Goal: Task Accomplishment & Management: Manage account settings

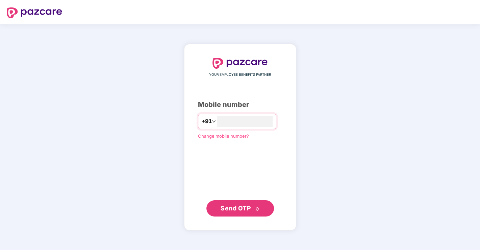
type input "**********"
click at [234, 208] on span "Send OTP" at bounding box center [236, 207] width 30 height 7
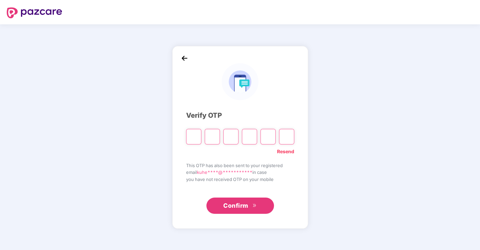
type input "*"
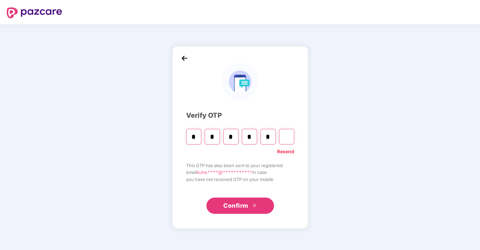
type input "*"
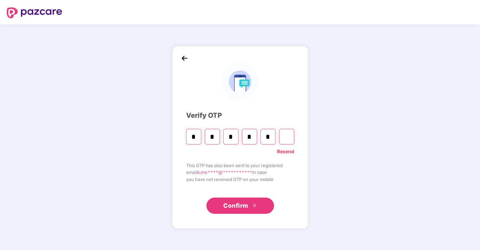
type input "*"
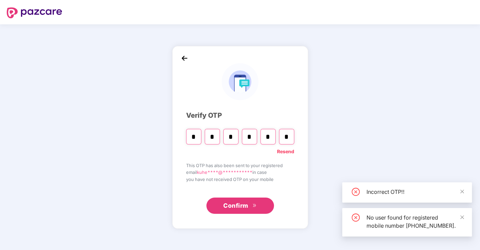
type input "*"
click at [190, 136] on input "*" at bounding box center [193, 137] width 15 height 16
type input "*"
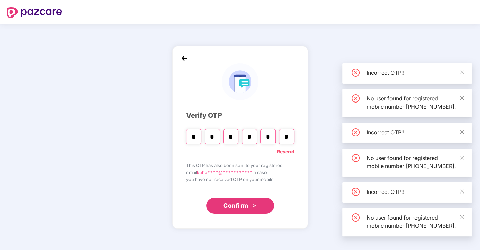
type input "*"
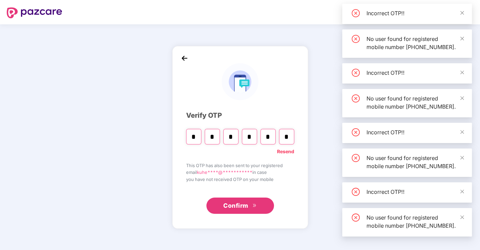
type input "*"
click at [247, 209] on span "Confirm" at bounding box center [235, 205] width 25 height 9
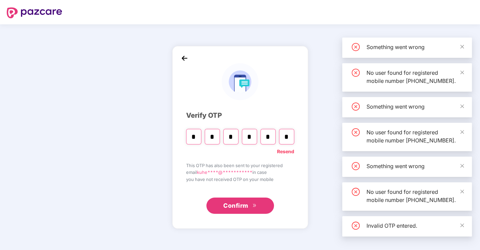
click at [246, 207] on span "Confirm" at bounding box center [235, 205] width 25 height 9
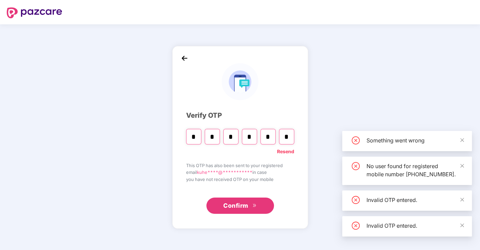
click at [245, 202] on span "Confirm" at bounding box center [235, 205] width 25 height 9
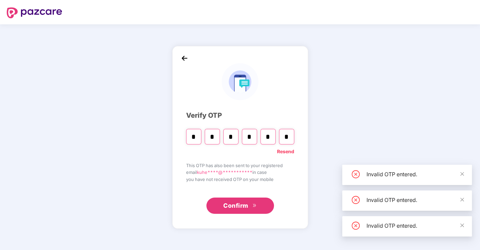
click at [245, 202] on span "Confirm" at bounding box center [235, 205] width 25 height 9
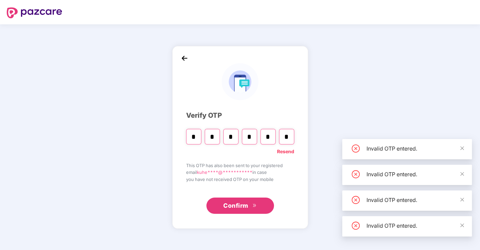
click at [245, 202] on span "Confirm" at bounding box center [235, 205] width 25 height 9
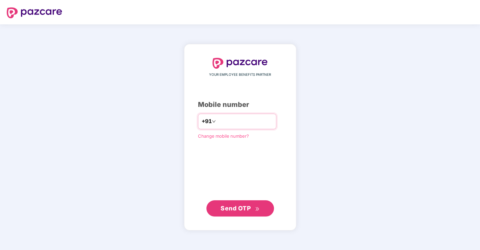
click at [236, 119] on input "number" at bounding box center [244, 121] width 55 height 11
type input "**********"
click at [234, 210] on span "Send OTP" at bounding box center [236, 207] width 30 height 7
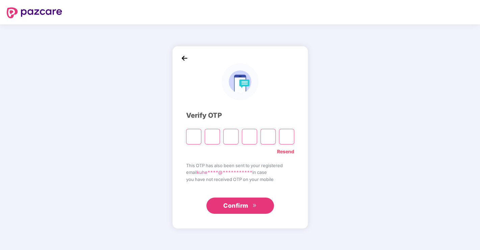
type input "*"
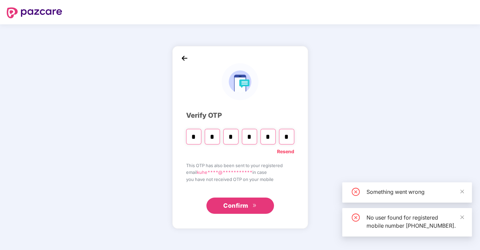
type input "*"
click at [242, 205] on span "Confirm" at bounding box center [235, 205] width 25 height 9
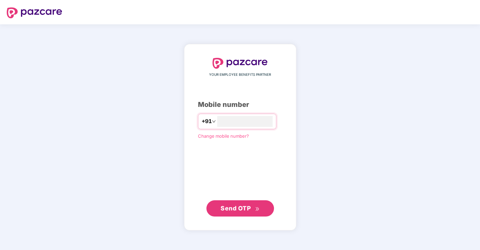
type input "**********"
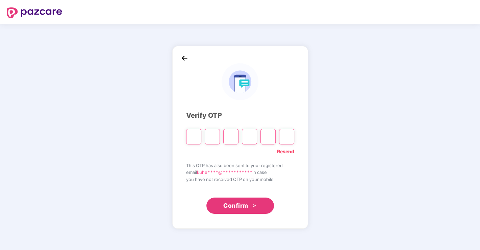
type input "*"
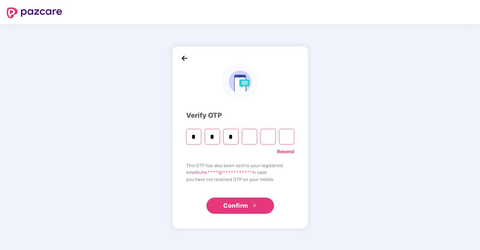
type input "*"
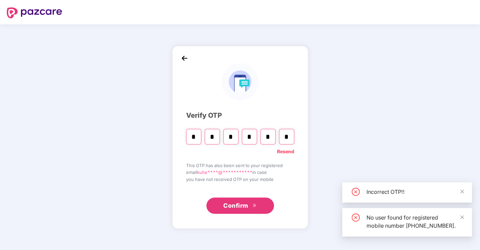
type input "*"
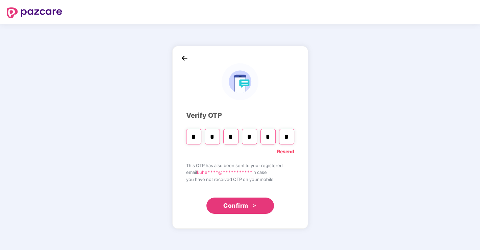
type input "*"
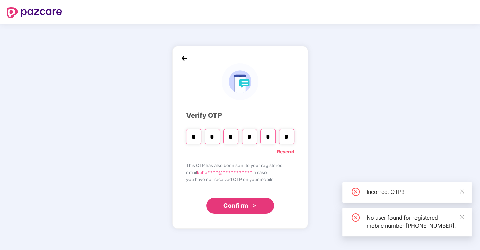
type input "*"
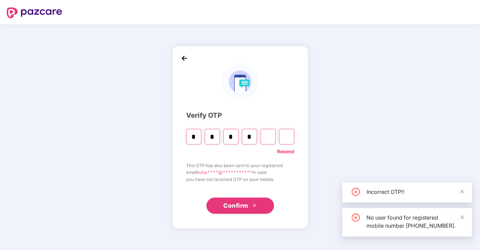
type input "*"
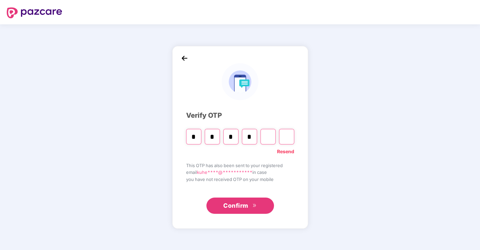
type input "*"
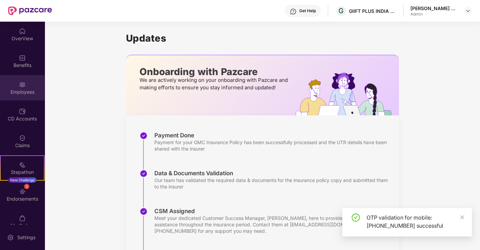
click at [29, 82] on div "Employees" at bounding box center [22, 87] width 45 height 25
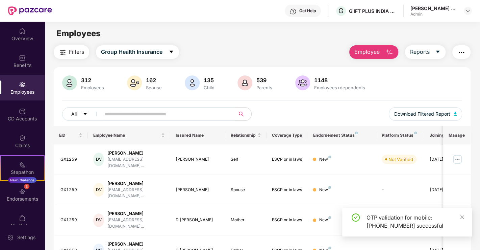
click at [185, 114] on input "text" at bounding box center [165, 114] width 121 height 10
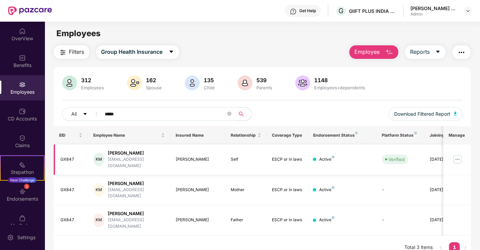
type input "*****"
click at [456, 156] on img at bounding box center [457, 159] width 11 height 11
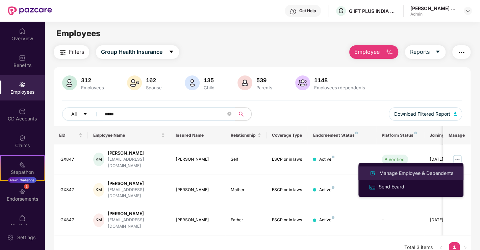
click at [405, 173] on div "Manage Employee & Dependents" at bounding box center [416, 172] width 77 height 7
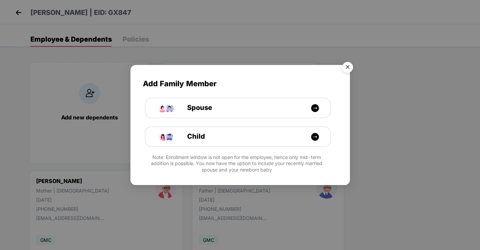
click at [350, 66] on img "Close" at bounding box center [347, 68] width 19 height 19
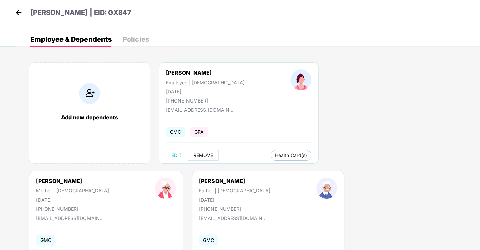
click at [210, 155] on span "REMOVE" at bounding box center [203, 154] width 20 height 5
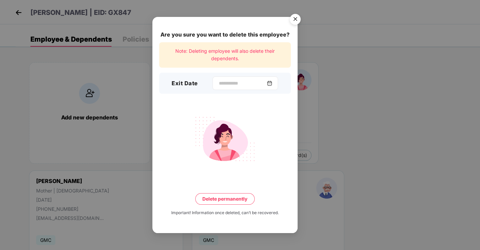
click at [231, 79] on div at bounding box center [245, 83] width 66 height 14
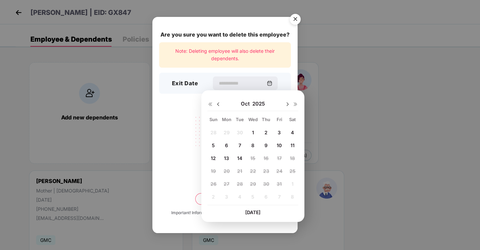
click at [239, 156] on span "14" at bounding box center [239, 158] width 5 height 6
type input "**********"
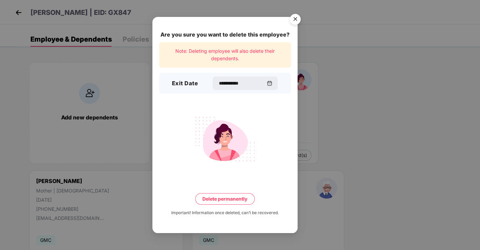
click at [219, 199] on button "Delete permanently" at bounding box center [224, 198] width 59 height 11
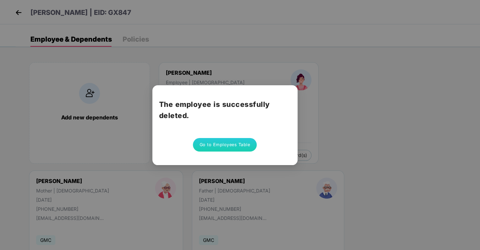
click at [18, 13] on div "The employee is successfully deleted. Go to Employees Table" at bounding box center [240, 125] width 480 height 250
click at [237, 144] on button "Go to Employees Table" at bounding box center [225, 145] width 64 height 14
